Goal: Check status: Check status

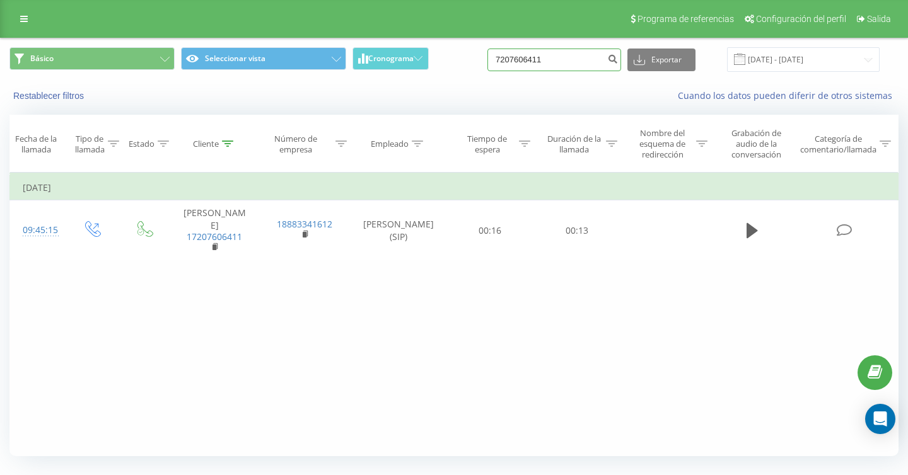
click at [583, 66] on input "7207606411" at bounding box center [554, 60] width 134 height 23
drag, startPoint x: 583, startPoint y: 66, endPoint x: 540, endPoint y: 65, distance: 43.5
click at [540, 65] on input "7207606411" at bounding box center [554, 60] width 134 height 23
paste input "13473568475"
type input "13473568475"
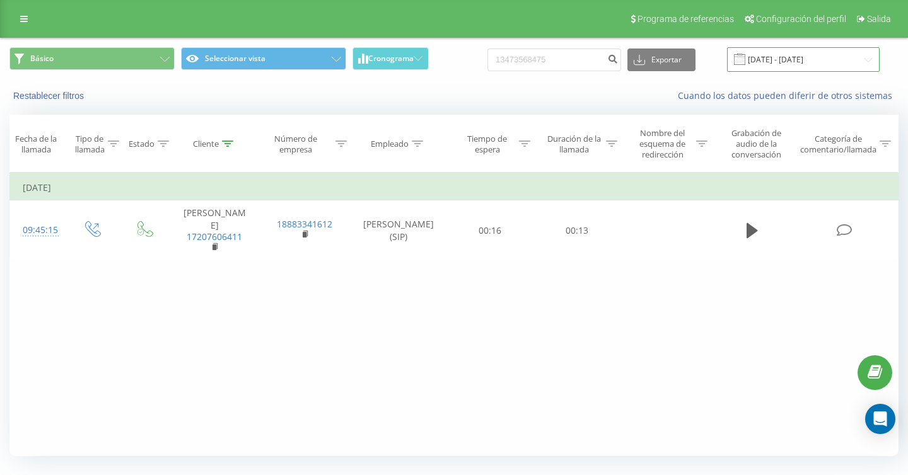
click at [788, 65] on input "[DATE] - [DATE]" at bounding box center [803, 59] width 153 height 25
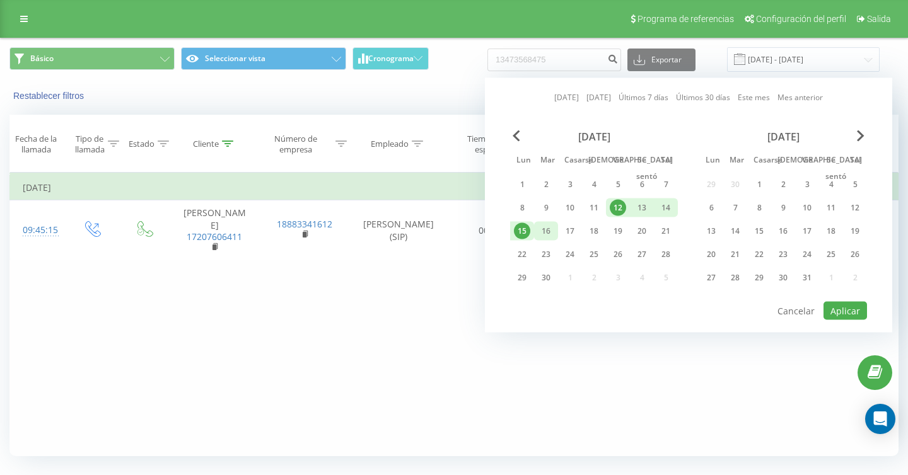
click at [549, 230] on font "16" at bounding box center [546, 231] width 9 height 11
click at [569, 229] on font "17" at bounding box center [570, 231] width 9 height 11
click at [851, 314] on font "Aplicar" at bounding box center [845, 311] width 30 height 12
type input "[DATE] - [DATE]"
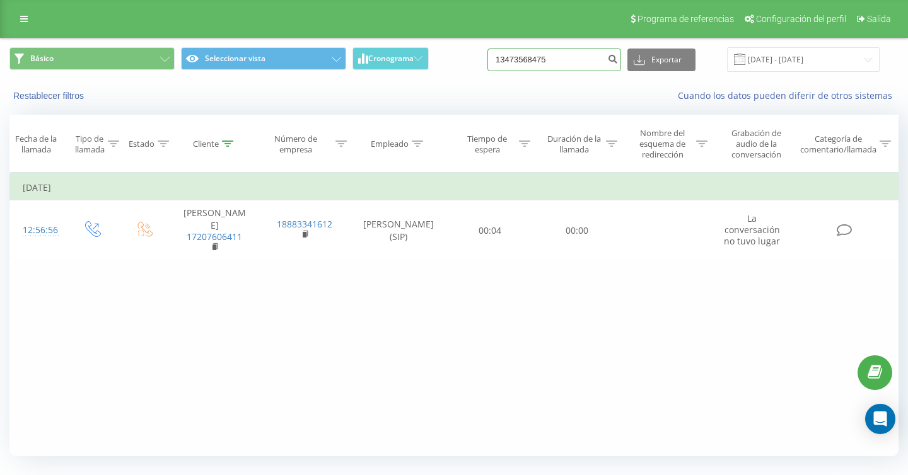
click at [586, 58] on input "13473568475" at bounding box center [554, 60] width 134 height 23
click at [533, 62] on input "13473568475" at bounding box center [554, 60] width 134 height 23
type input "3473568475"
click at [618, 59] on icon "submit" at bounding box center [612, 58] width 11 height 8
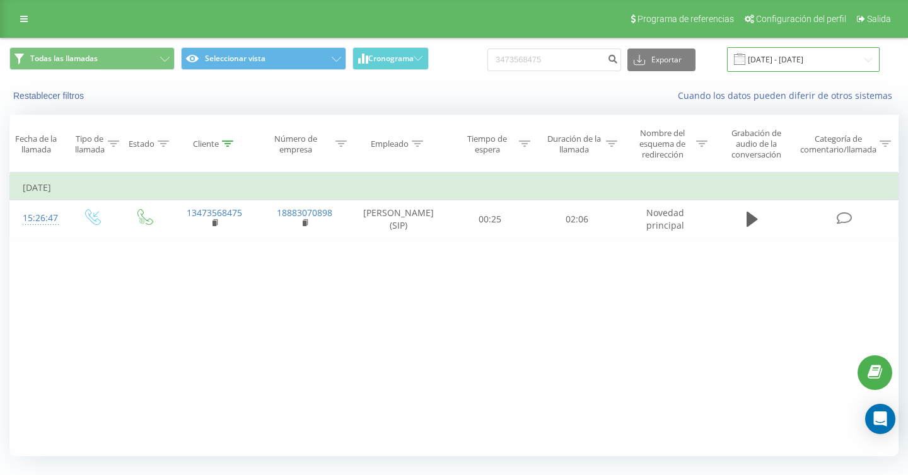
click at [810, 62] on input "[DATE] - [DATE]" at bounding box center [803, 59] width 153 height 25
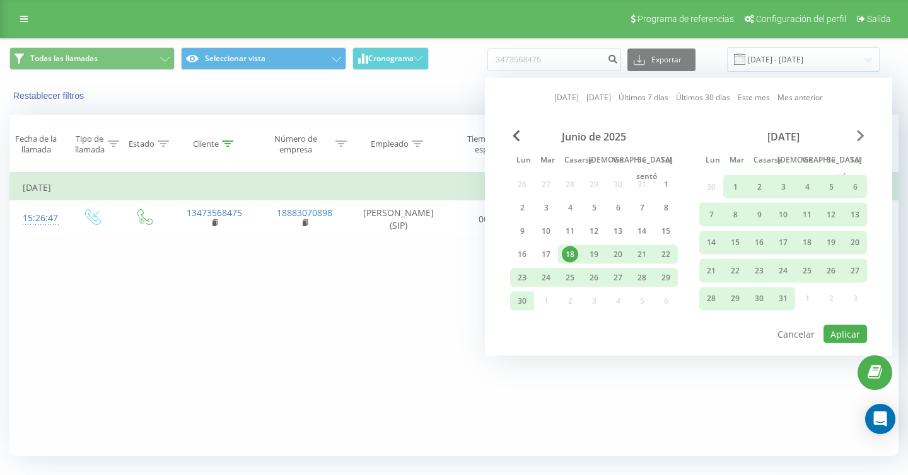
click at [860, 137] on span "Mes próximo" at bounding box center [861, 136] width 8 height 11
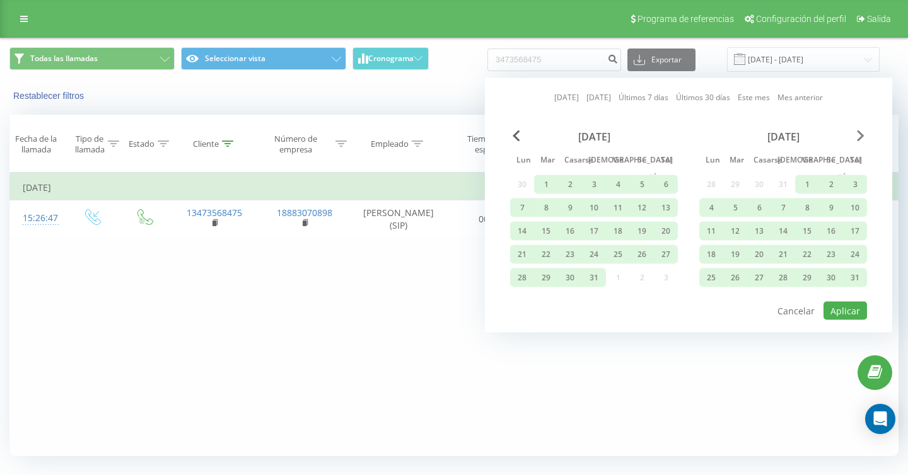
click at [860, 137] on span "Mes próximo" at bounding box center [861, 136] width 8 height 11
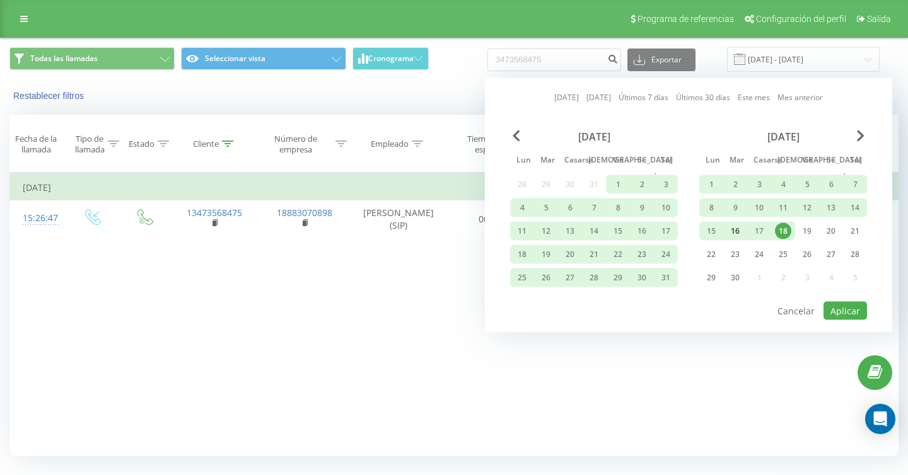
click at [728, 229] on div "16" at bounding box center [735, 231] width 16 height 16
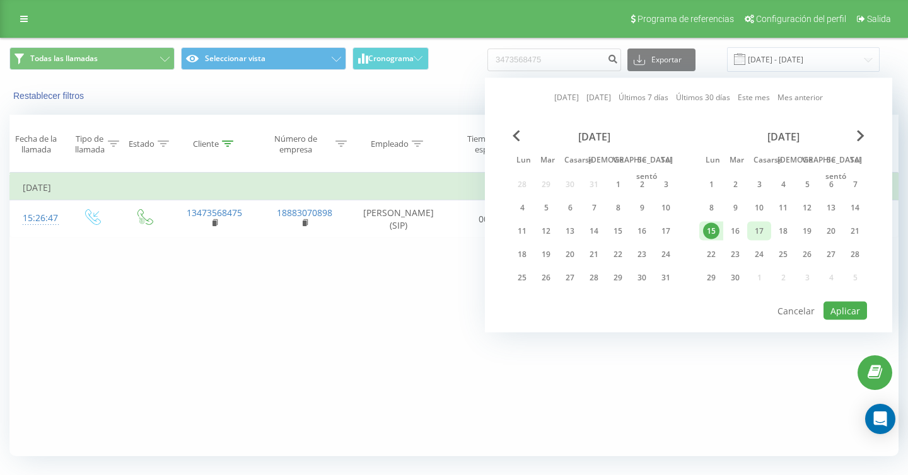
click at [755, 229] on font "17" at bounding box center [759, 231] width 9 height 11
click at [852, 310] on font "Aplicar" at bounding box center [845, 311] width 30 height 12
type input "[DATE] - [DATE]"
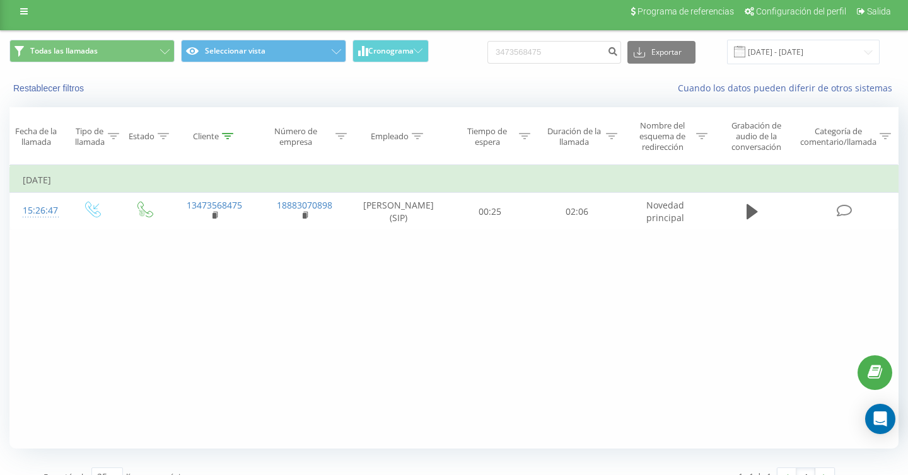
scroll to position [11, 0]
